Goal: Entertainment & Leisure: Consume media (video, audio)

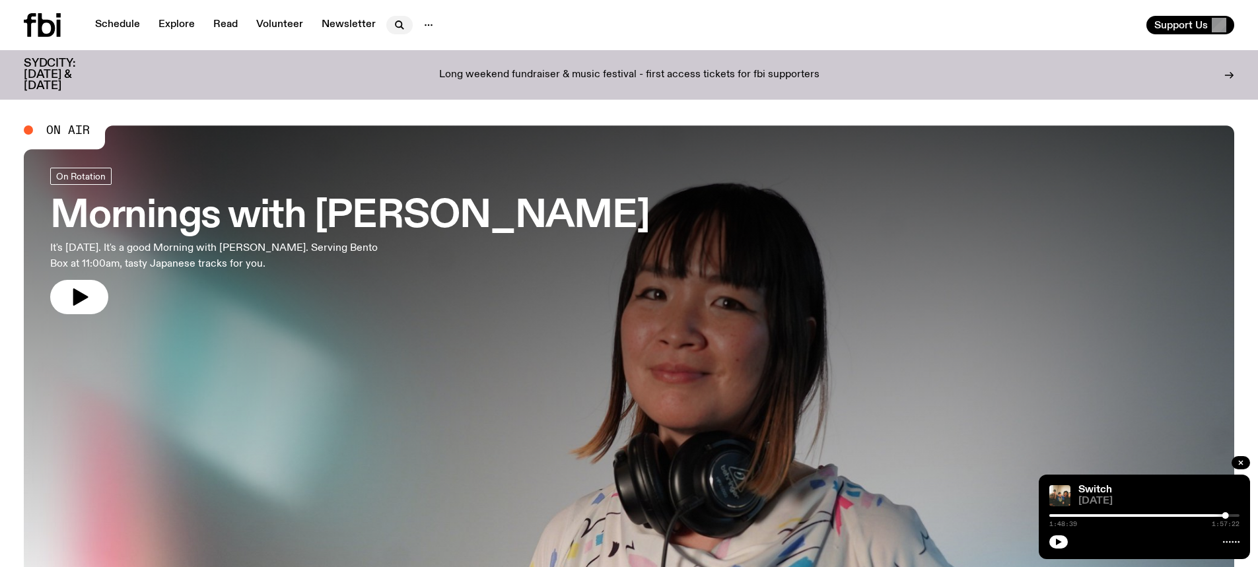
click at [398, 25] on icon "button" at bounding box center [400, 25] width 16 height 16
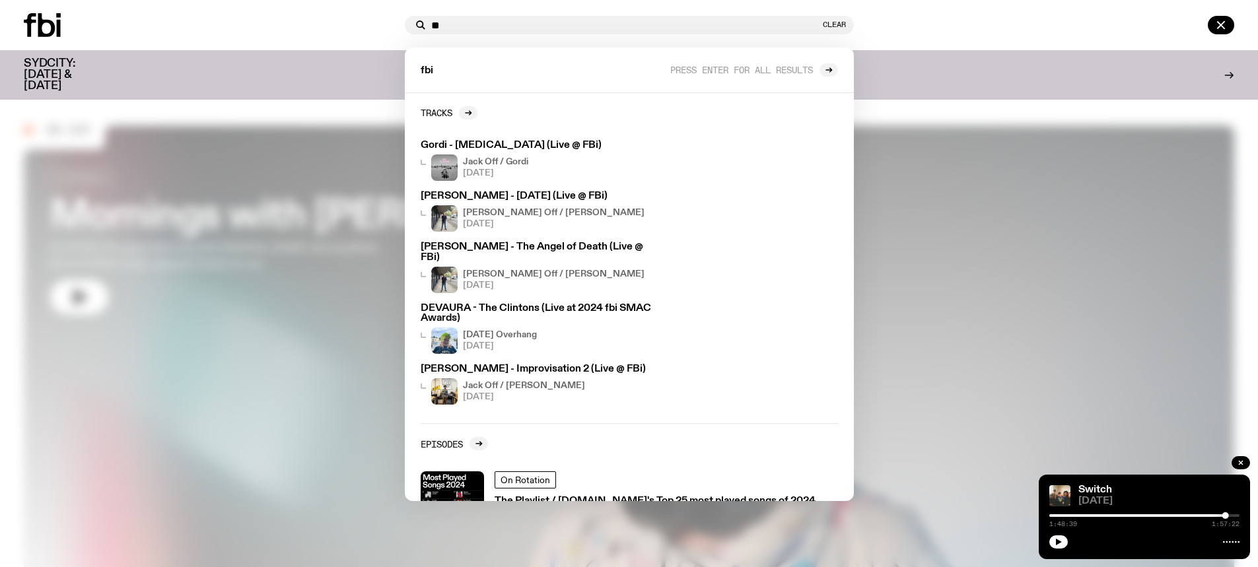
type input "*"
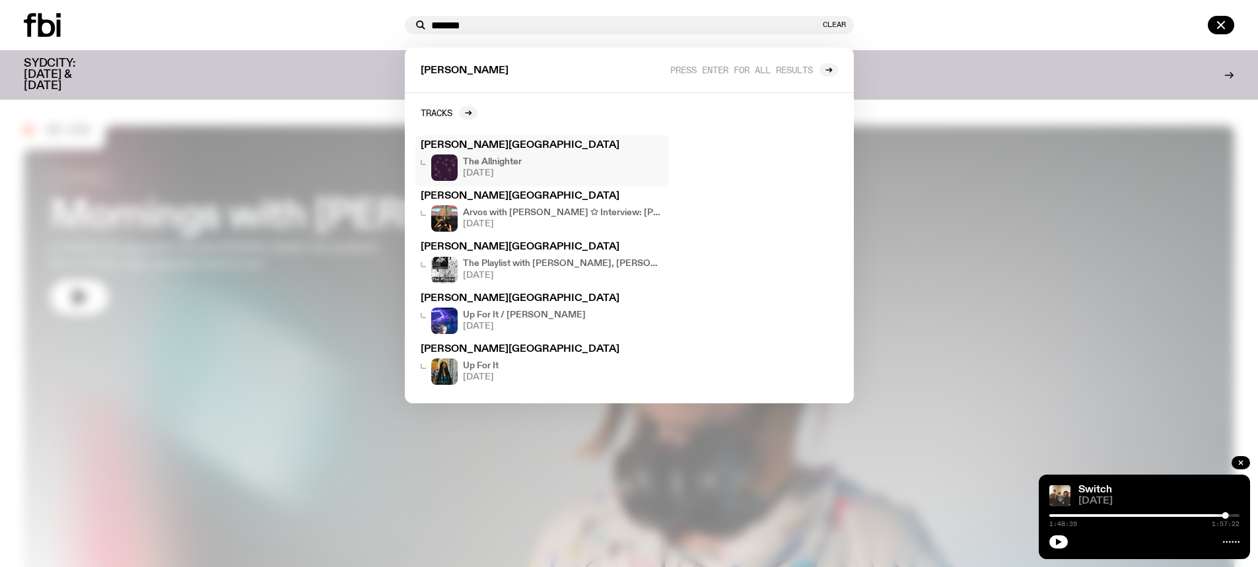
type input "*******"
click at [506, 175] on span "[DATE]" at bounding box center [492, 173] width 59 height 9
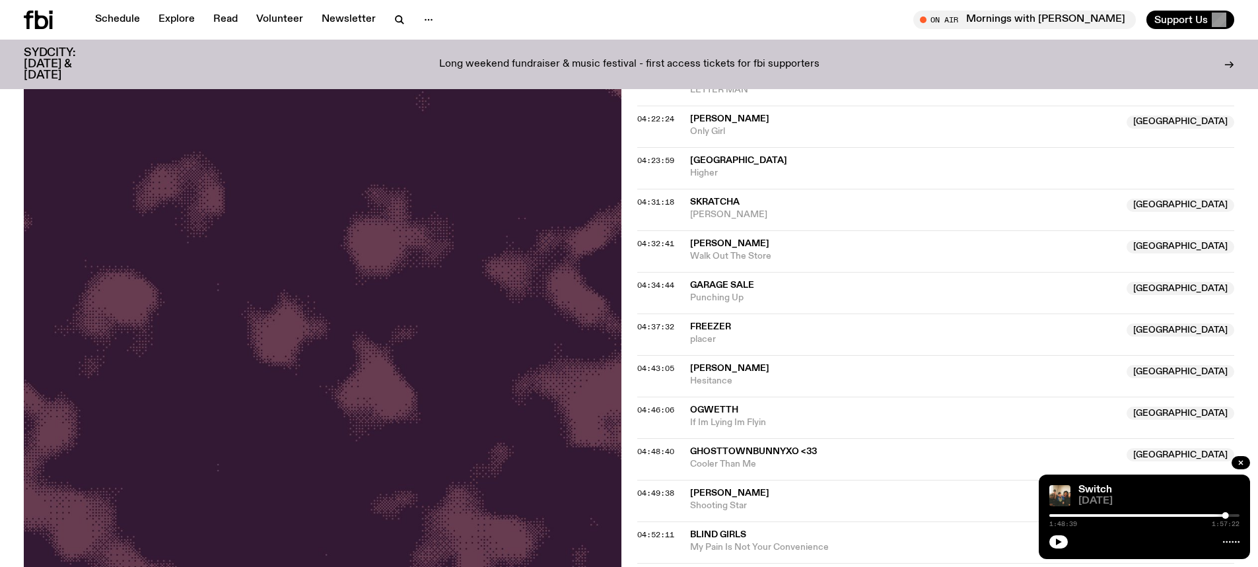
scroll to position [2903, 0]
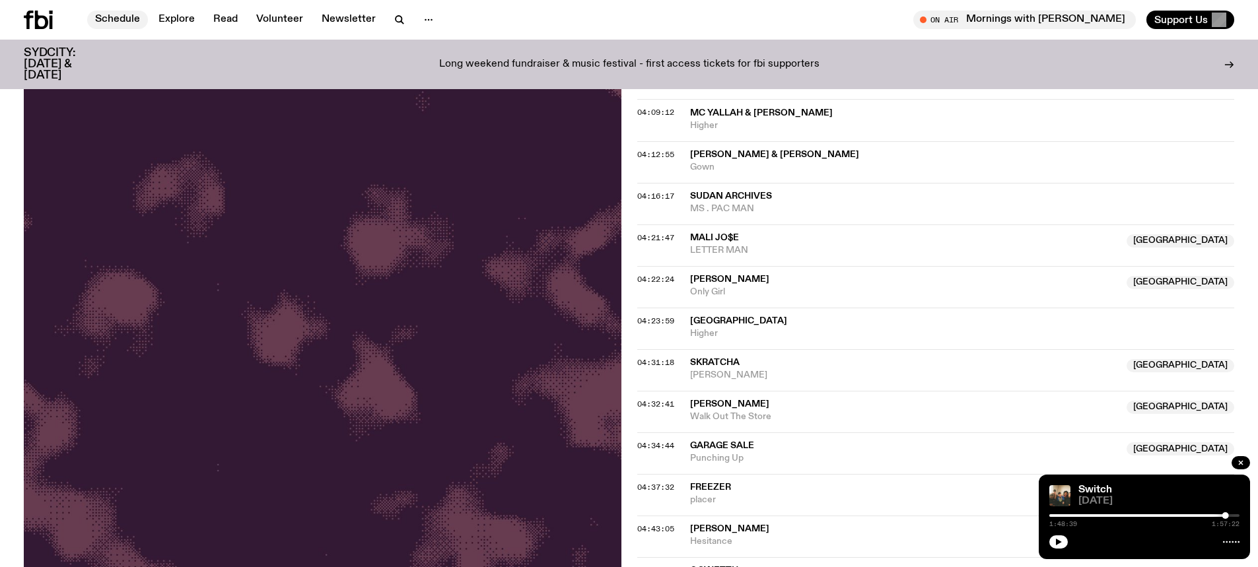
click at [124, 15] on link "Schedule" at bounding box center [117, 20] width 61 height 18
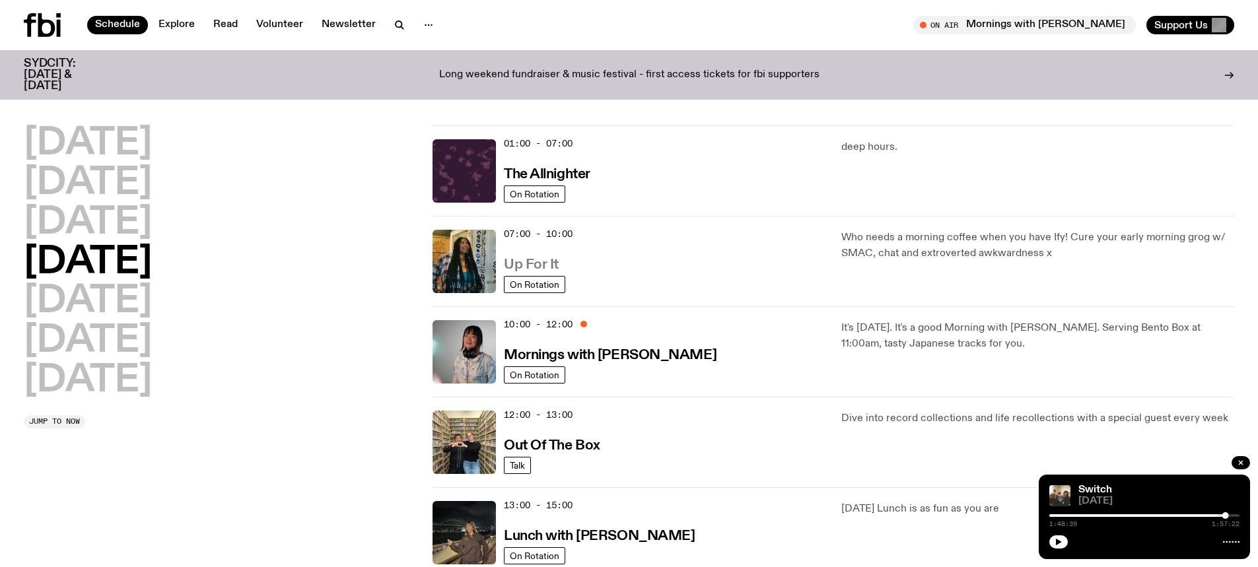
click at [540, 261] on h3 "Up For It" at bounding box center [531, 265] width 55 height 14
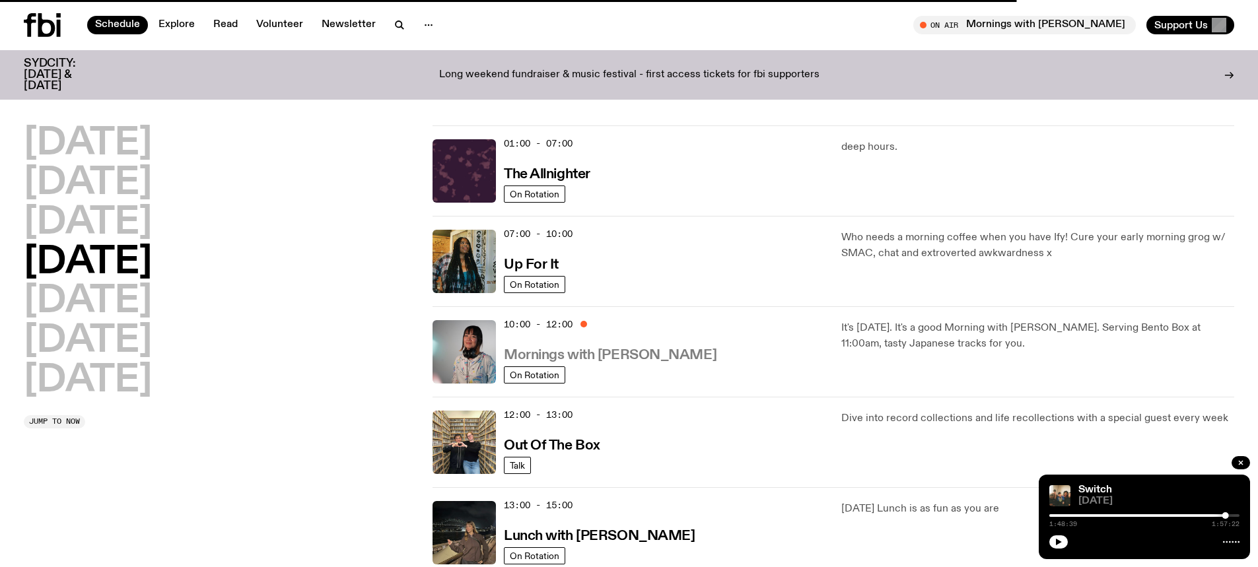
click at [610, 354] on h3 "Mornings with [PERSON_NAME]" at bounding box center [610, 356] width 213 height 14
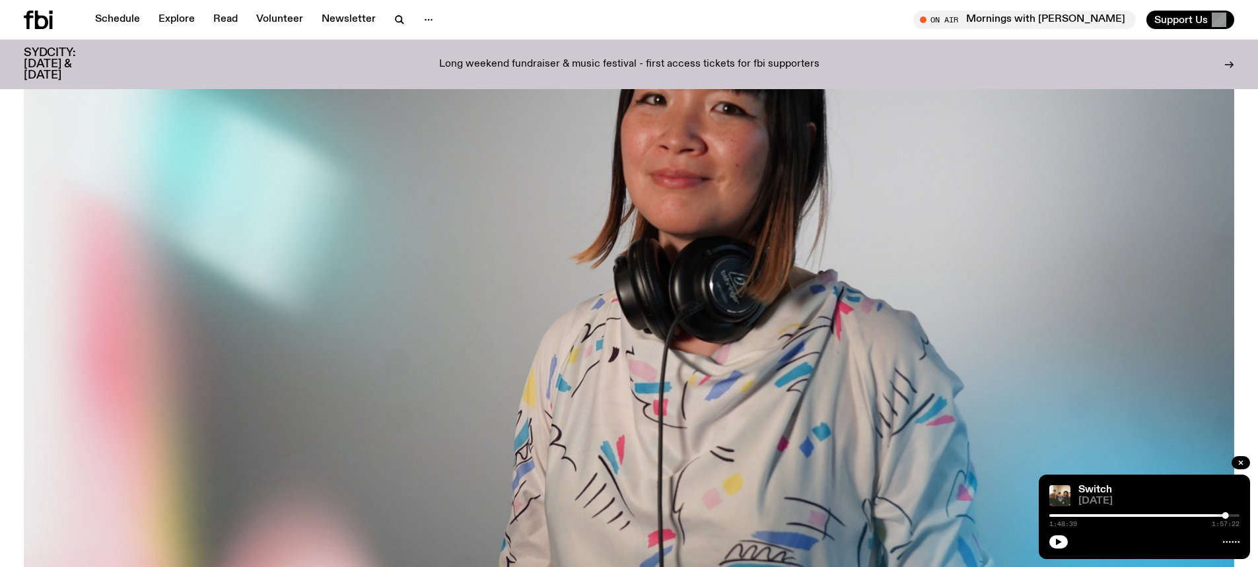
scroll to position [587, 0]
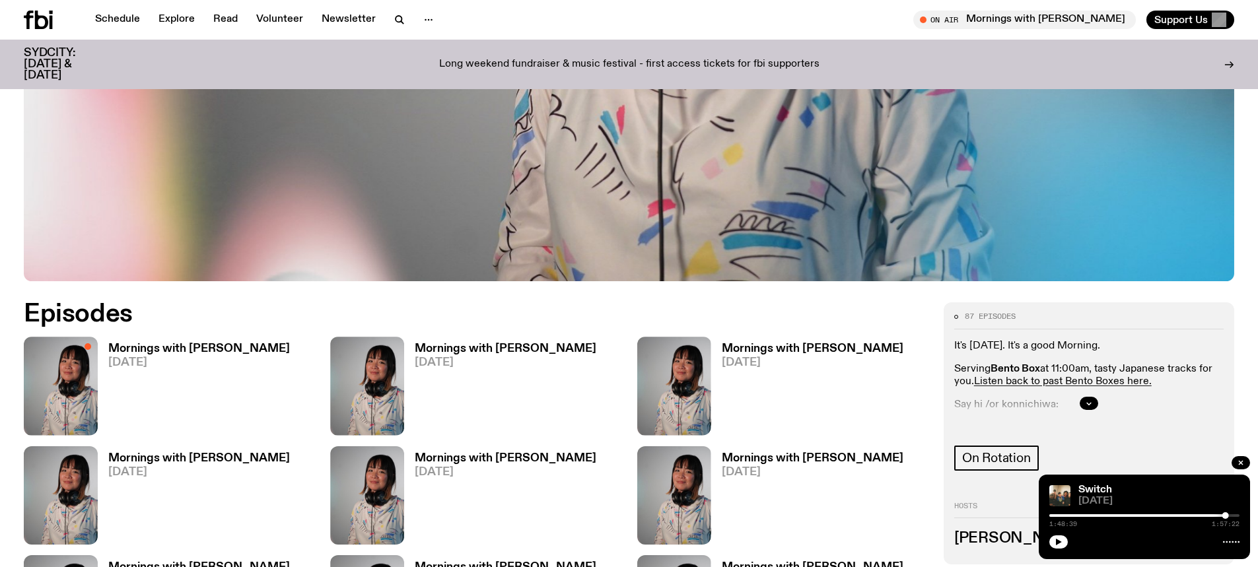
click at [204, 354] on h3 "Mornings with [PERSON_NAME]" at bounding box center [199, 348] width 182 height 11
